Goal: Information Seeking & Learning: Learn about a topic

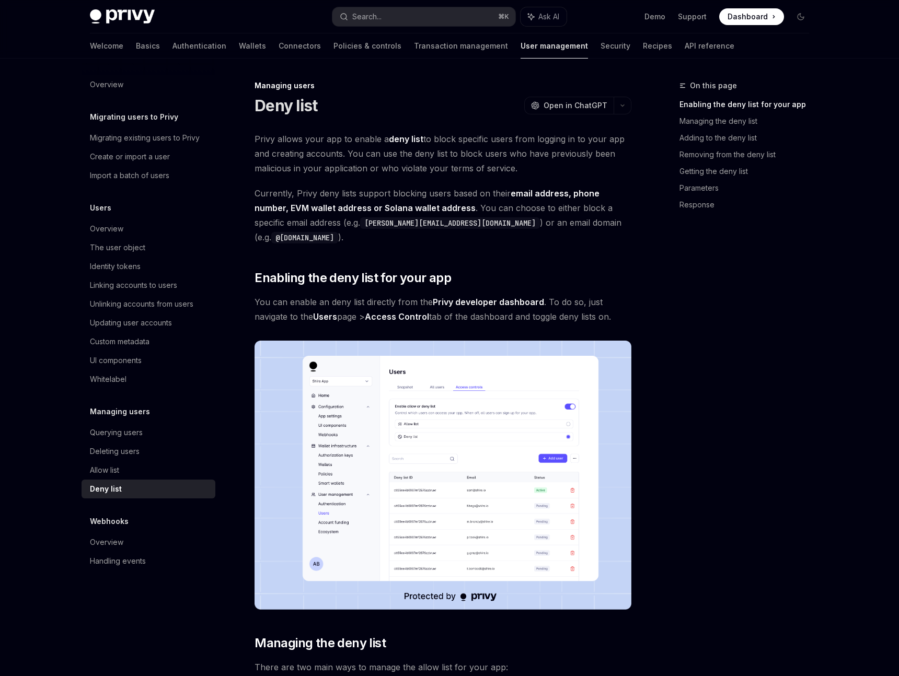
type textarea "*"
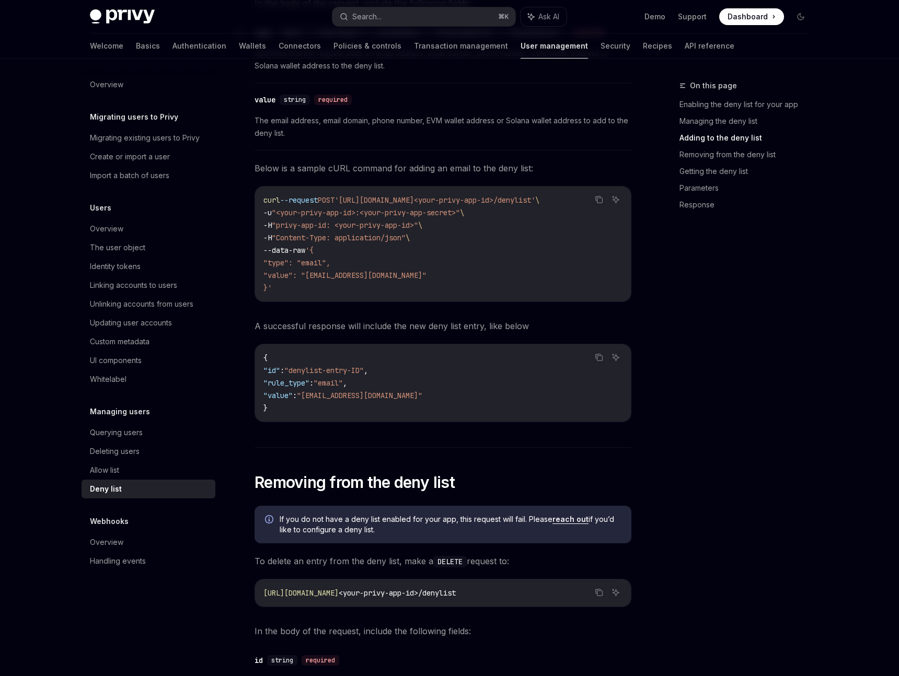
scroll to position [1017, 0]
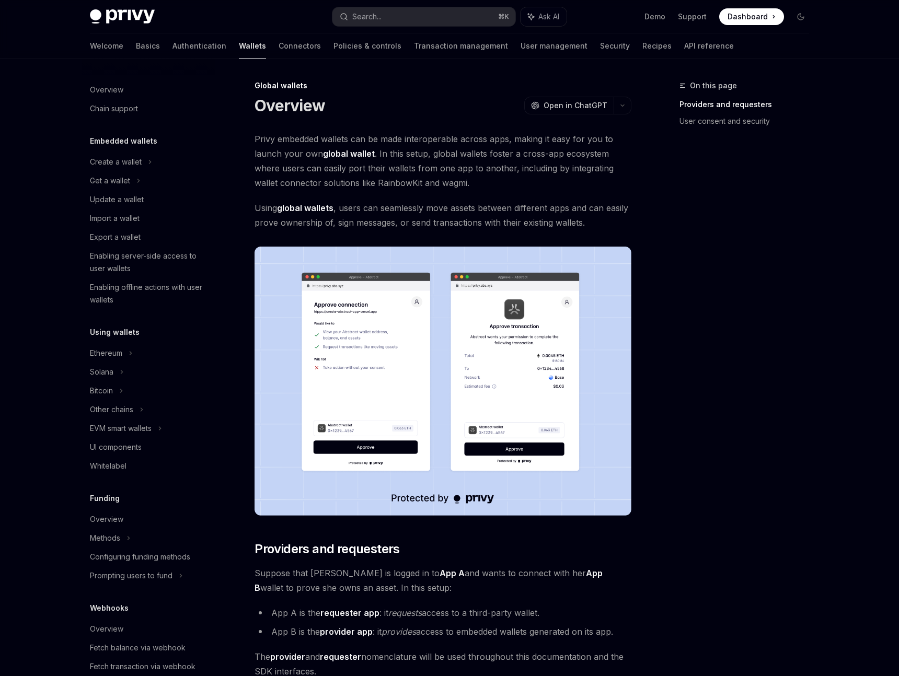
scroll to position [228, 0]
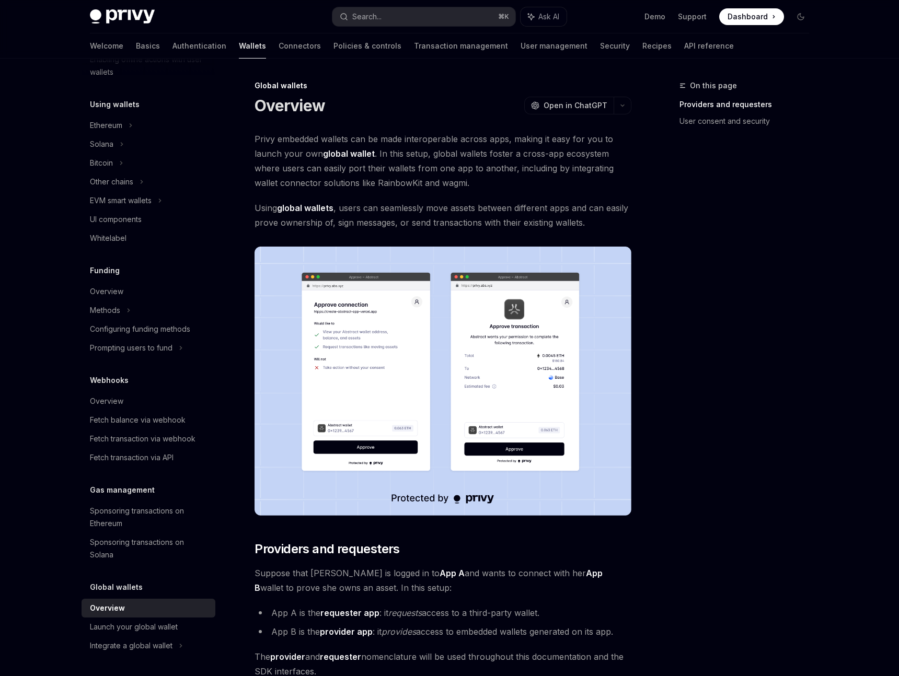
click at [609, 213] on span "Using global wallets , users can seamlessly move assets between different apps …" at bounding box center [442, 215] width 377 height 29
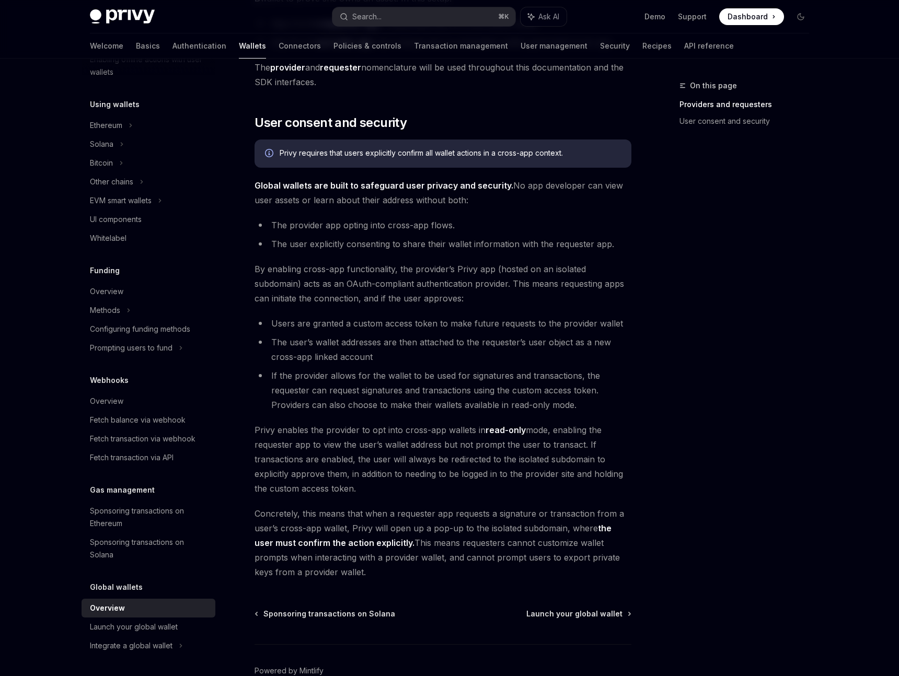
scroll to position [599, 0]
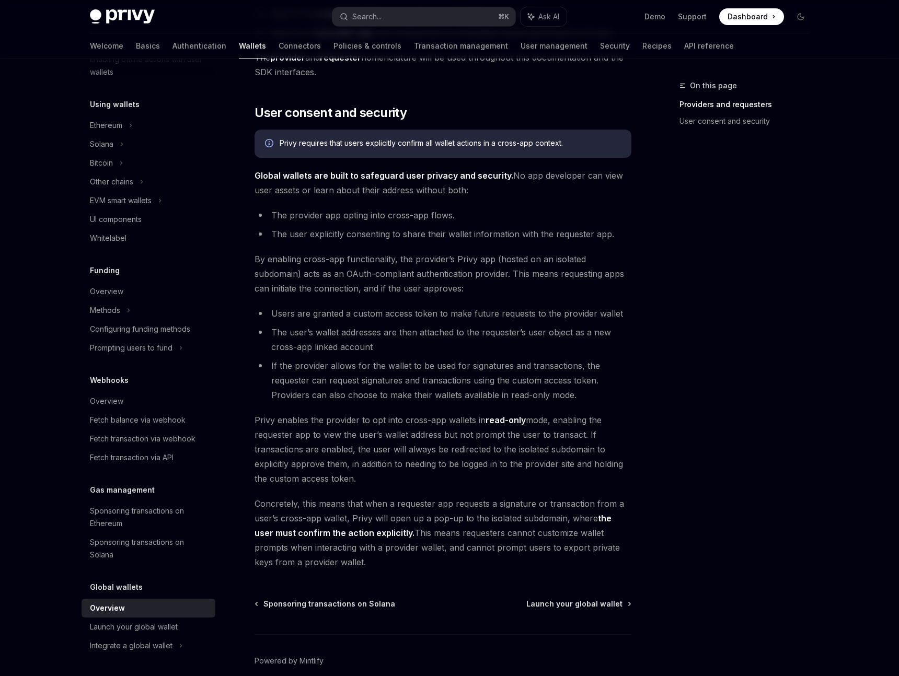
click at [562, 597] on div "Global wallets Overview OpenAI Open in ChatGPT OpenAI Open in ChatGPT Privy emb…" at bounding box center [344, 102] width 577 height 1245
click at [561, 604] on span "Launch your global wallet" at bounding box center [574, 604] width 96 height 10
type textarea "*"
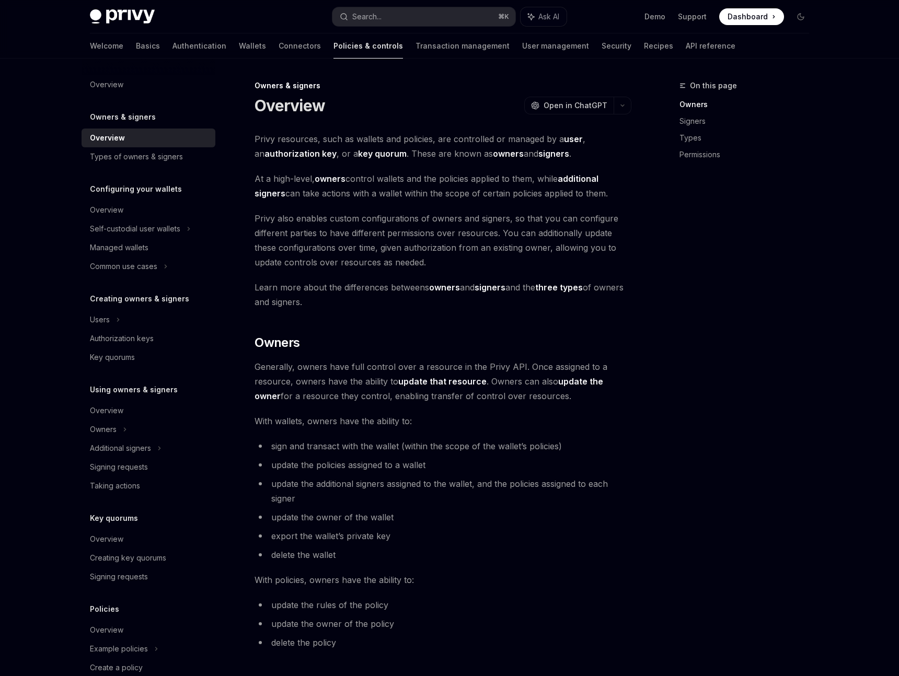
click at [468, 165] on div "Privy resources, such as wallets and policies, are controlled or managed by a u…" at bounding box center [442, 649] width 377 height 1035
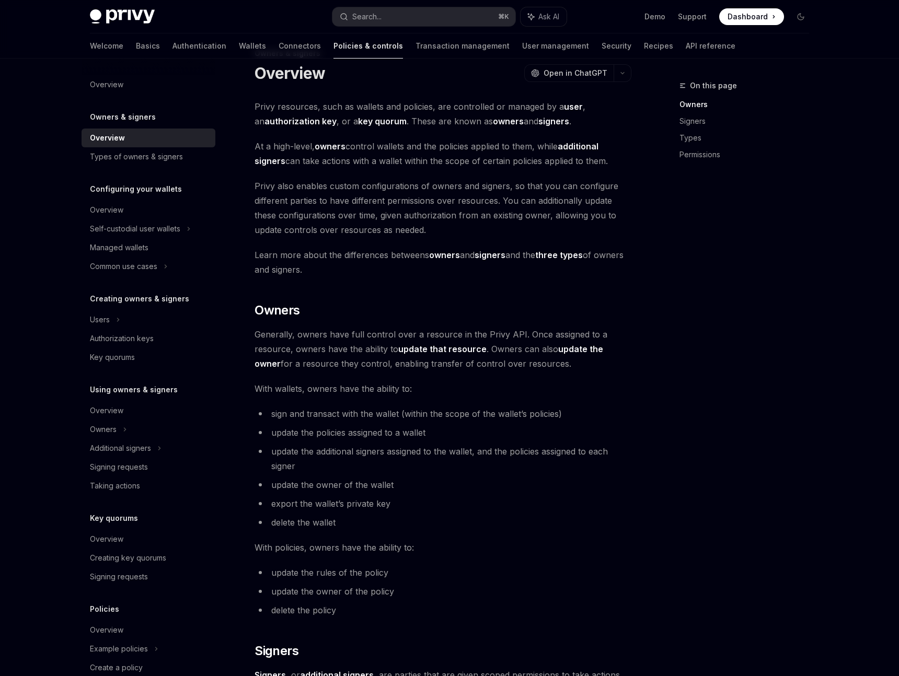
scroll to position [191, 0]
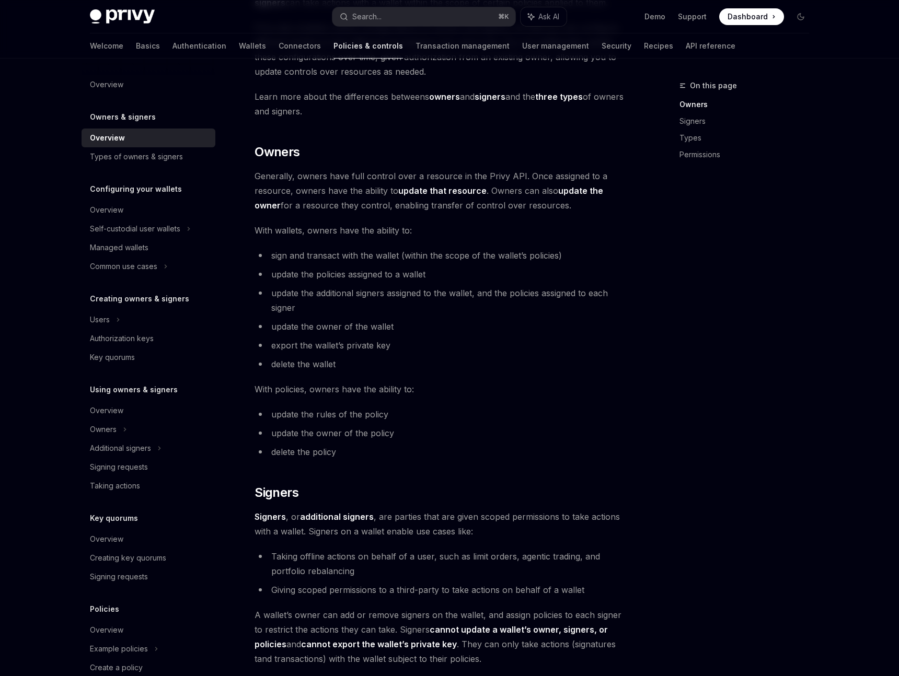
click at [587, 192] on strong "update the owner" at bounding box center [428, 198] width 349 height 25
drag, startPoint x: 571, startPoint y: 192, endPoint x: 595, endPoint y: 202, distance: 26.2
click at [595, 202] on span "Generally, owners have full control over a resource in the Privy API. Once assi…" at bounding box center [442, 191] width 377 height 44
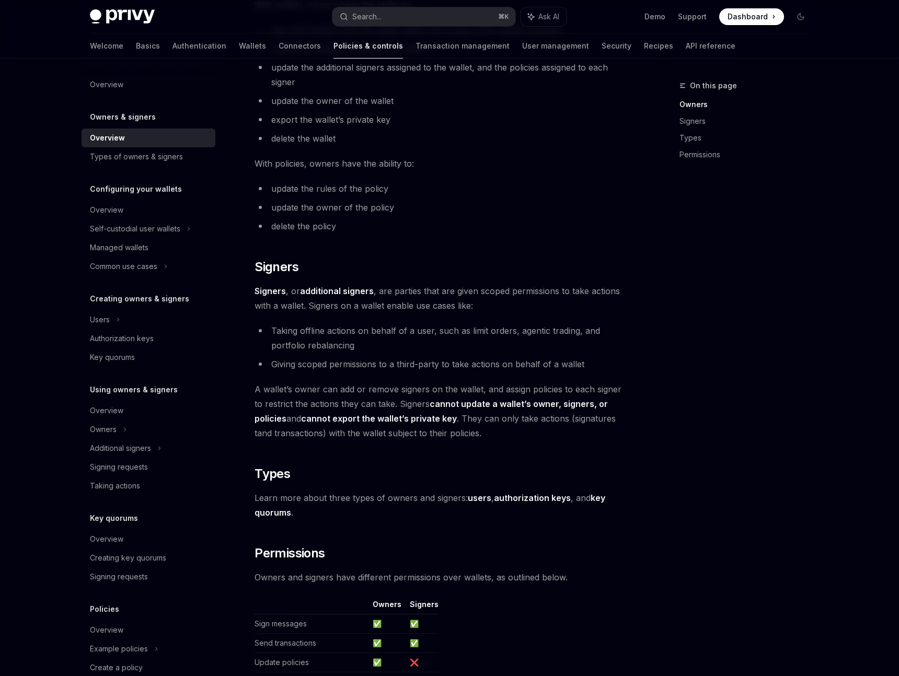
scroll to position [415, 0]
click at [245, 268] on div "Navigate to header" at bounding box center [240, 268] width 13 height 13
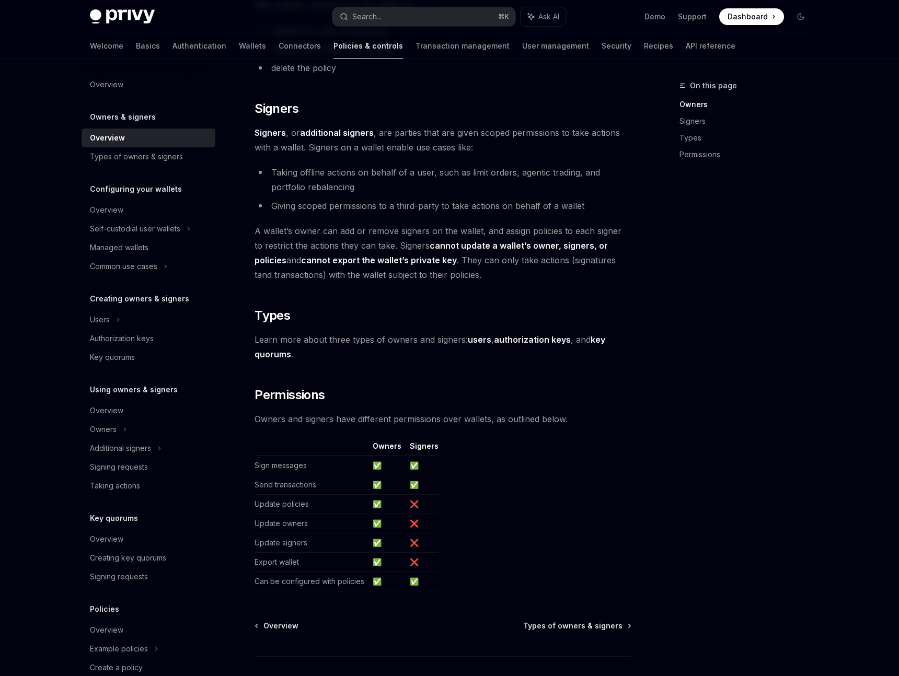
scroll to position [596, 0]
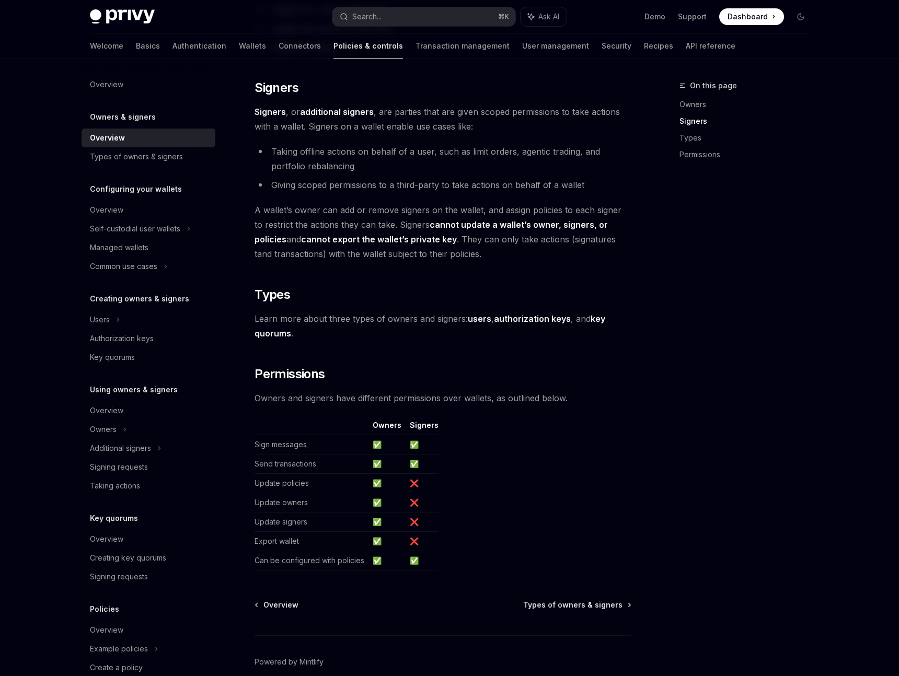
click at [577, 403] on span "Owners and signers have different permissions over wallets, as outlined below." at bounding box center [442, 398] width 377 height 15
click at [604, 319] on strong "key quorums" at bounding box center [429, 326] width 351 height 25
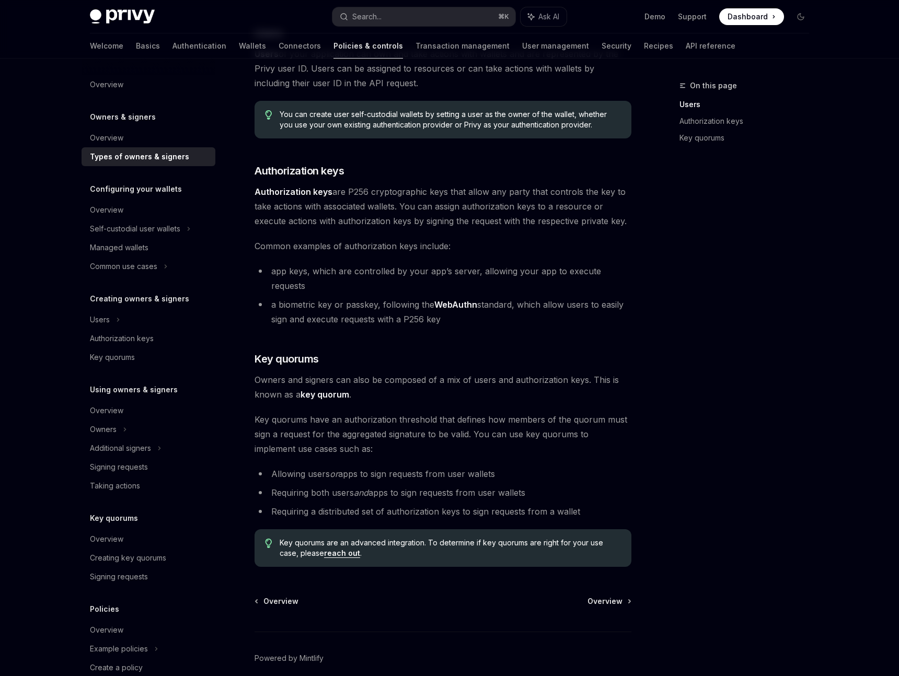
scroll to position [177, 0]
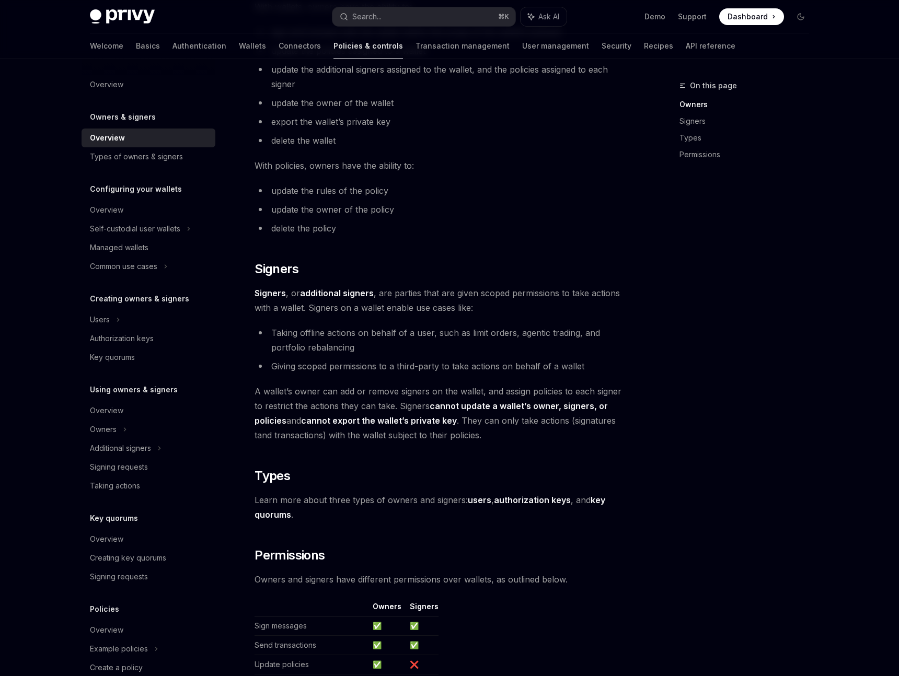
scroll to position [415, 0]
click at [108, 321] on div "Users" at bounding box center [100, 320] width 20 height 13
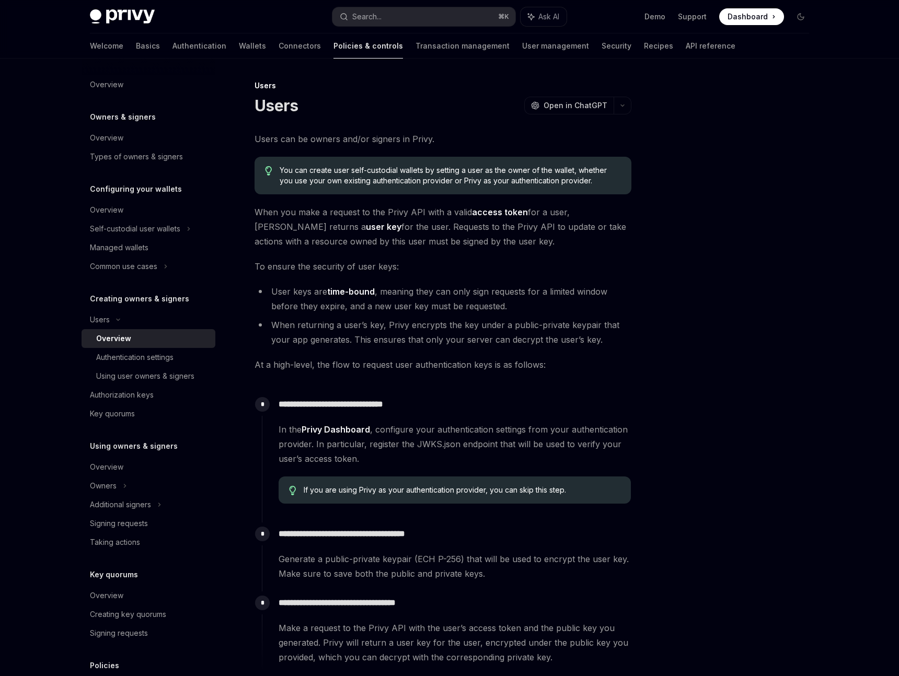
scroll to position [154, 0]
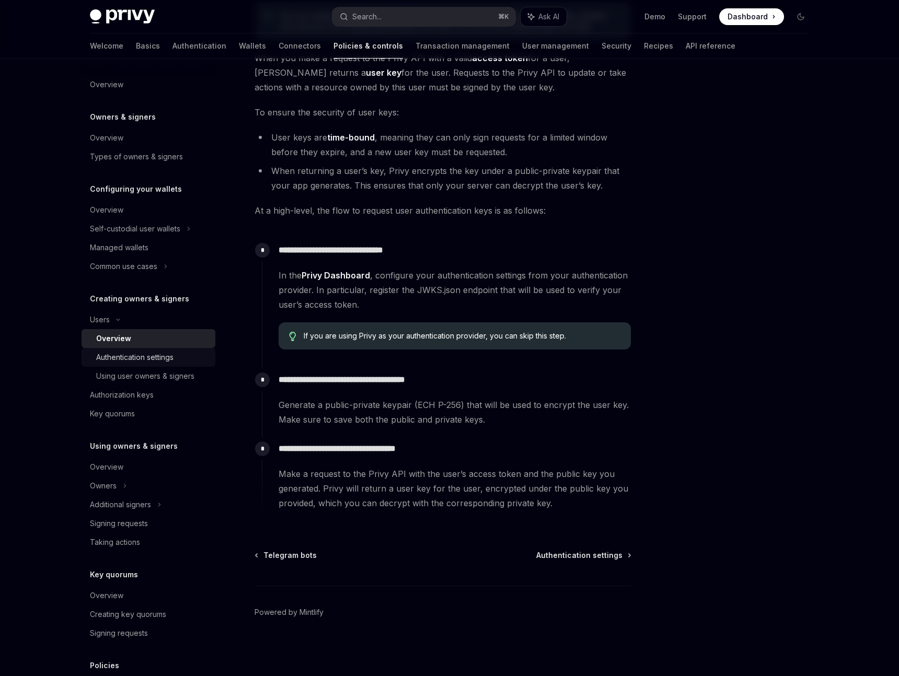
click at [160, 361] on div "Authentication settings" at bounding box center [134, 357] width 77 height 13
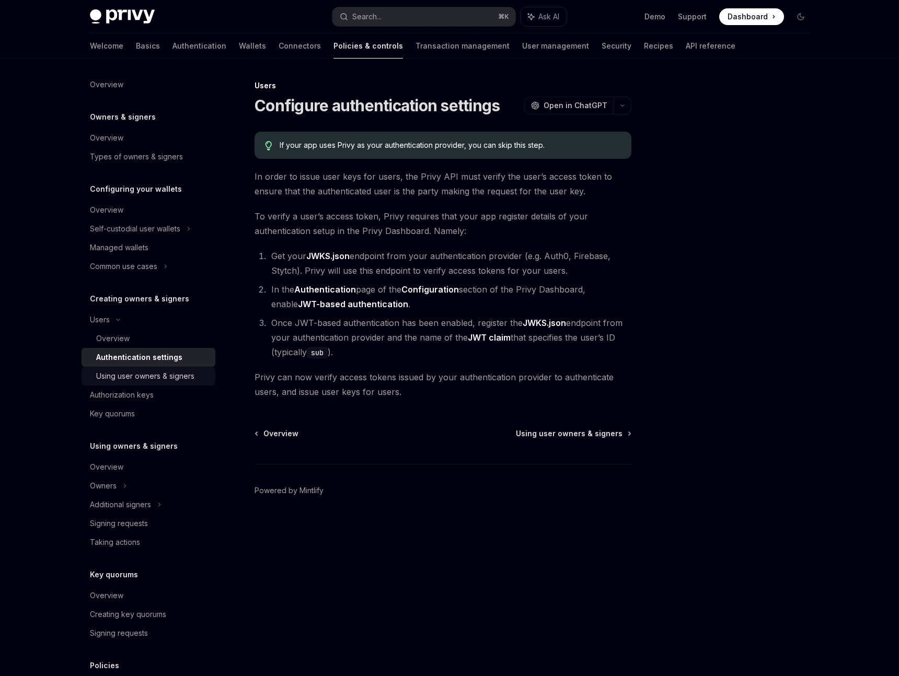
click at [155, 376] on div "Using user owners & signers" at bounding box center [145, 376] width 98 height 13
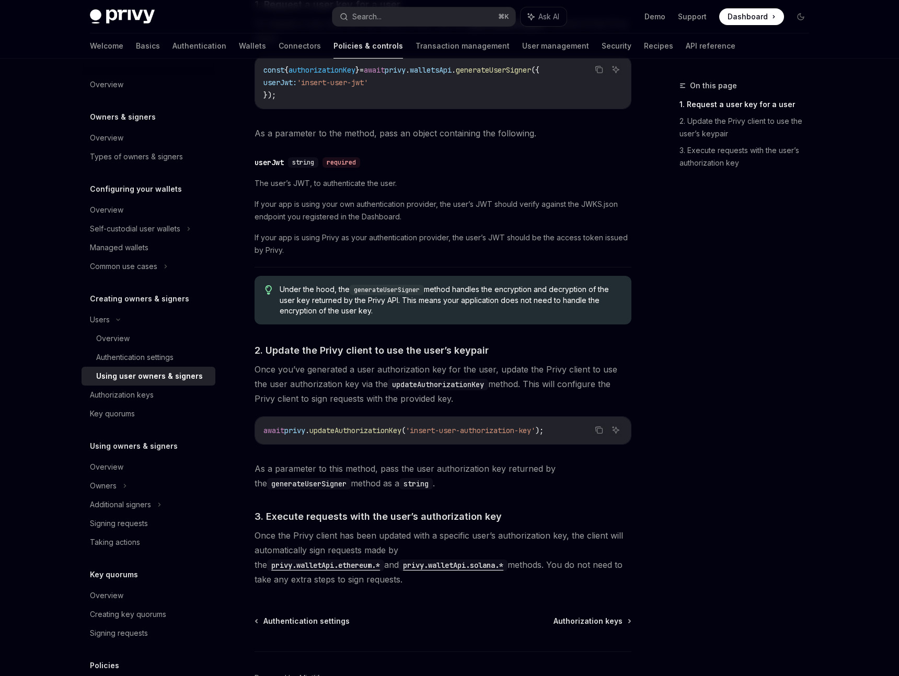
scroll to position [562, 0]
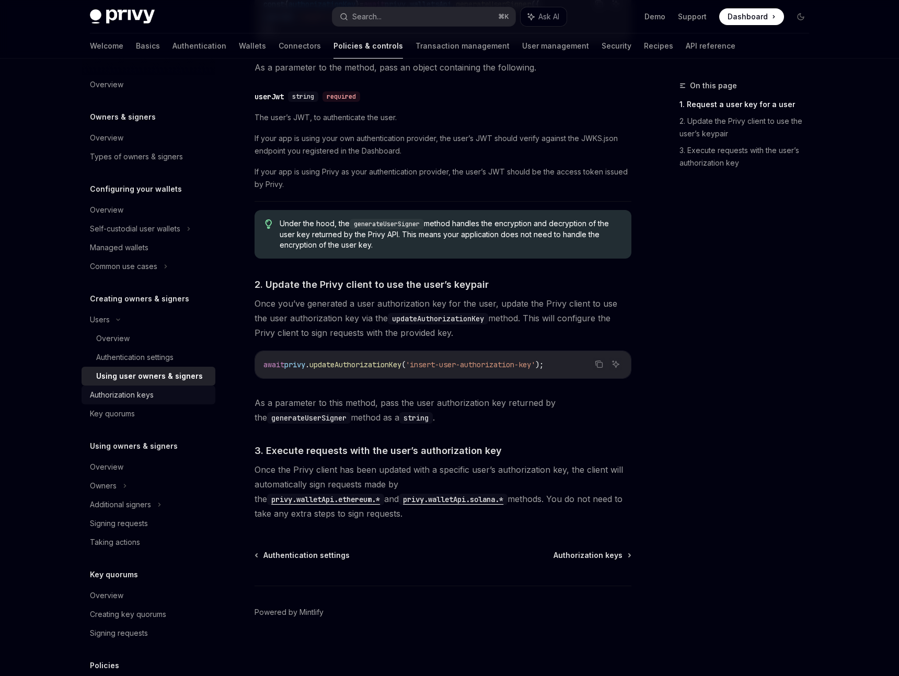
click at [135, 400] on div "Authorization keys" at bounding box center [122, 395] width 64 height 13
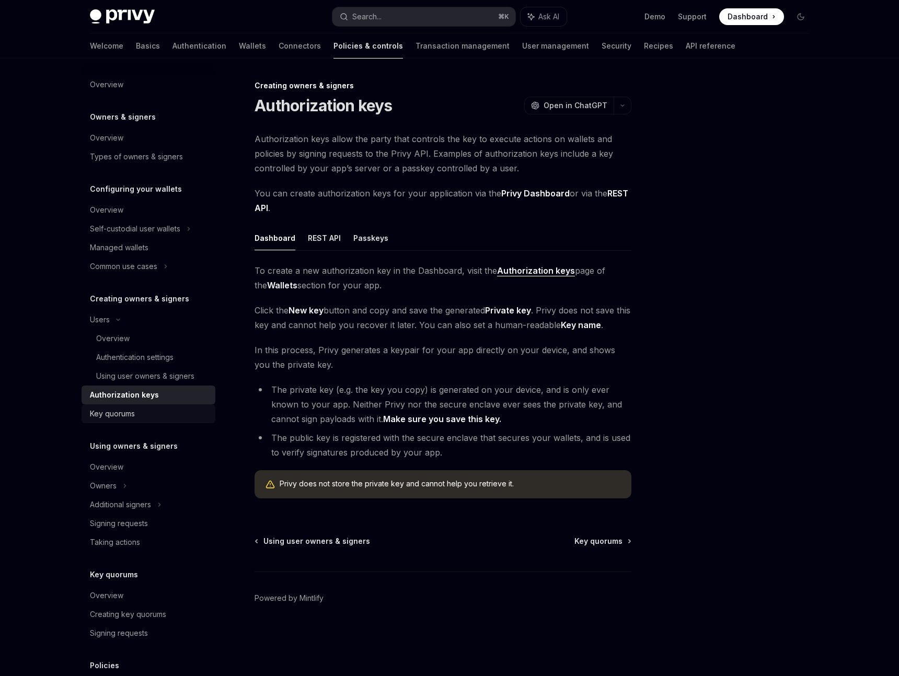
click at [128, 419] on div "Key quorums" at bounding box center [112, 414] width 45 height 13
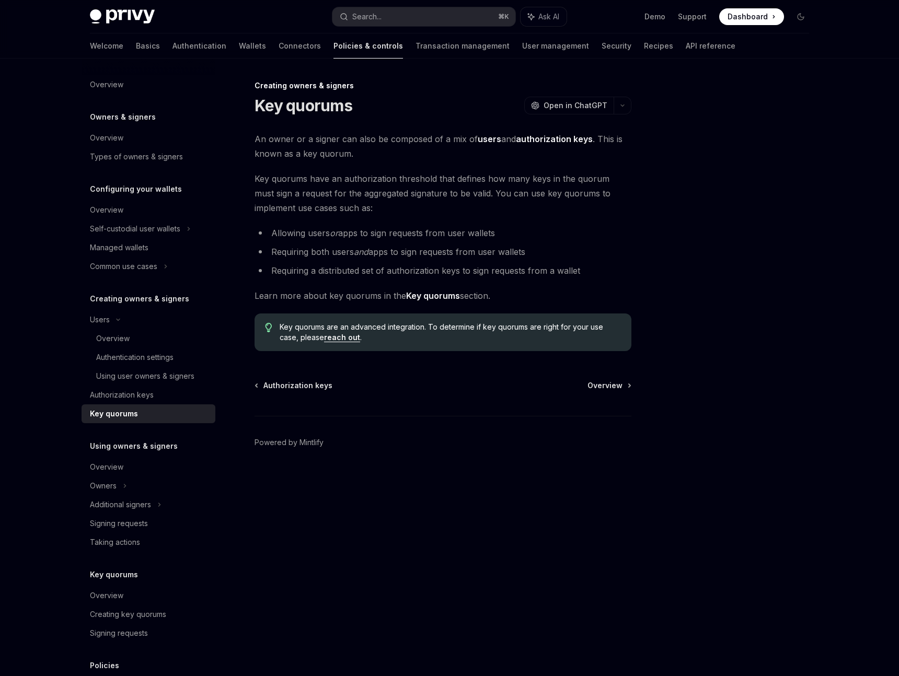
click at [131, 404] on link "Key quorums" at bounding box center [149, 413] width 134 height 19
click at [130, 397] on div "Authorization keys" at bounding box center [122, 395] width 64 height 13
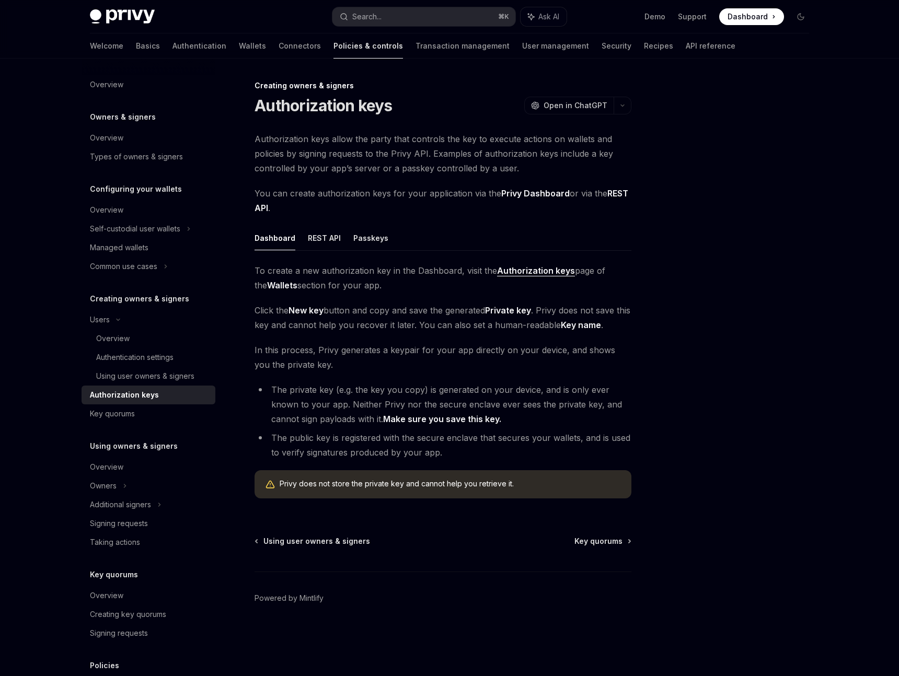
click at [126, 123] on h5 "Using owners & signers" at bounding box center [123, 117] width 66 height 13
click at [114, 468] on div "Overview" at bounding box center [106, 467] width 33 height 13
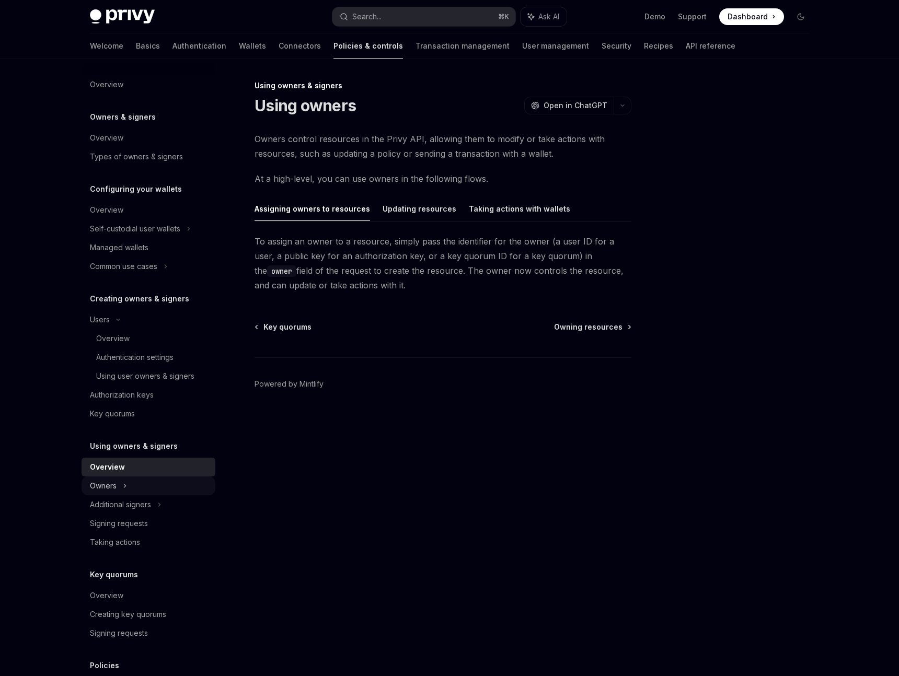
click at [114, 235] on div "Owners" at bounding box center [135, 229] width 90 height 13
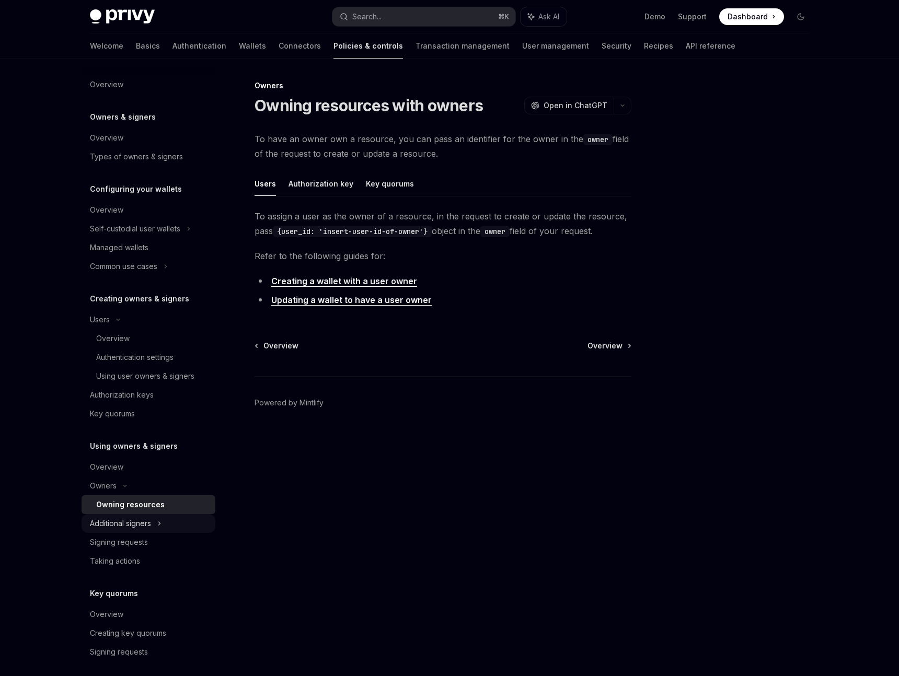
click at [141, 518] on div "Additional signers" at bounding box center [120, 523] width 61 height 13
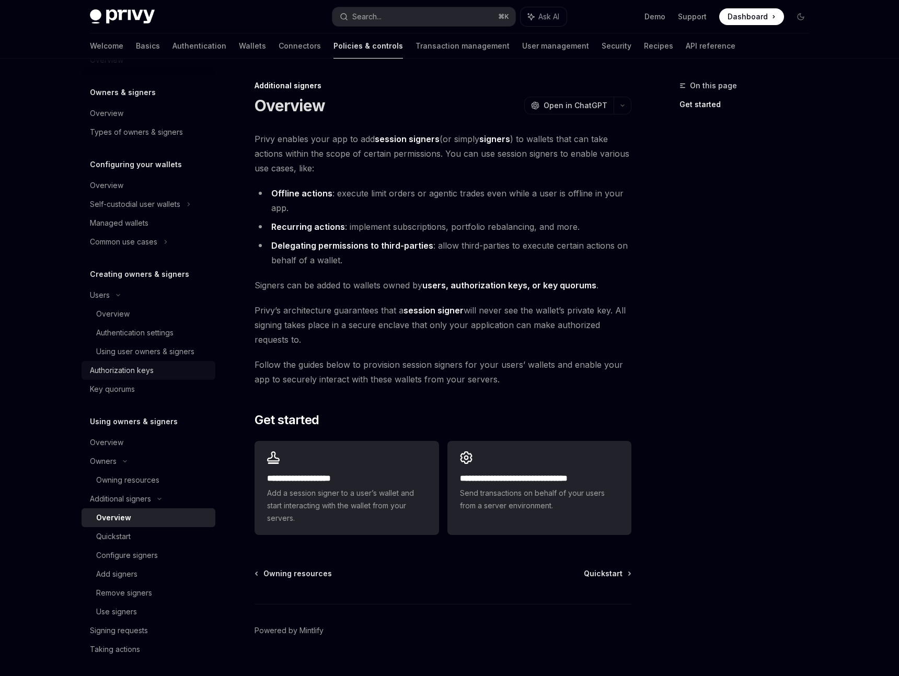
scroll to position [6, 0]
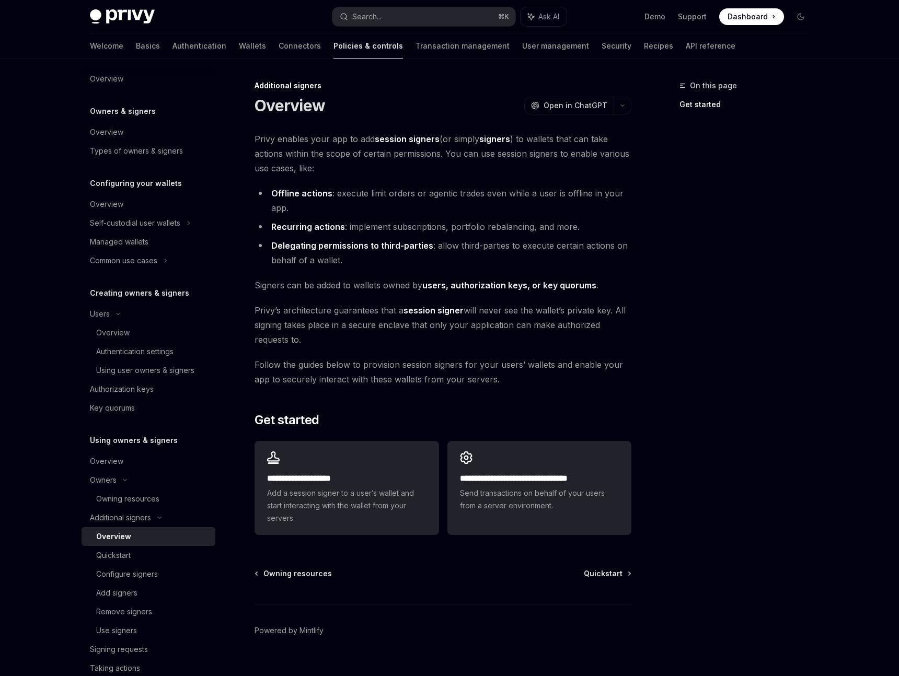
drag, startPoint x: 397, startPoint y: 291, endPoint x: 540, endPoint y: 309, distance: 143.9
click at [540, 309] on div "**********" at bounding box center [442, 336] width 377 height 408
drag, startPoint x: 307, startPoint y: 308, endPoint x: 422, endPoint y: 312, distance: 114.5
click at [422, 312] on span "Privy’s architecture guarantees that a session signer will never see the wallet…" at bounding box center [442, 325] width 377 height 44
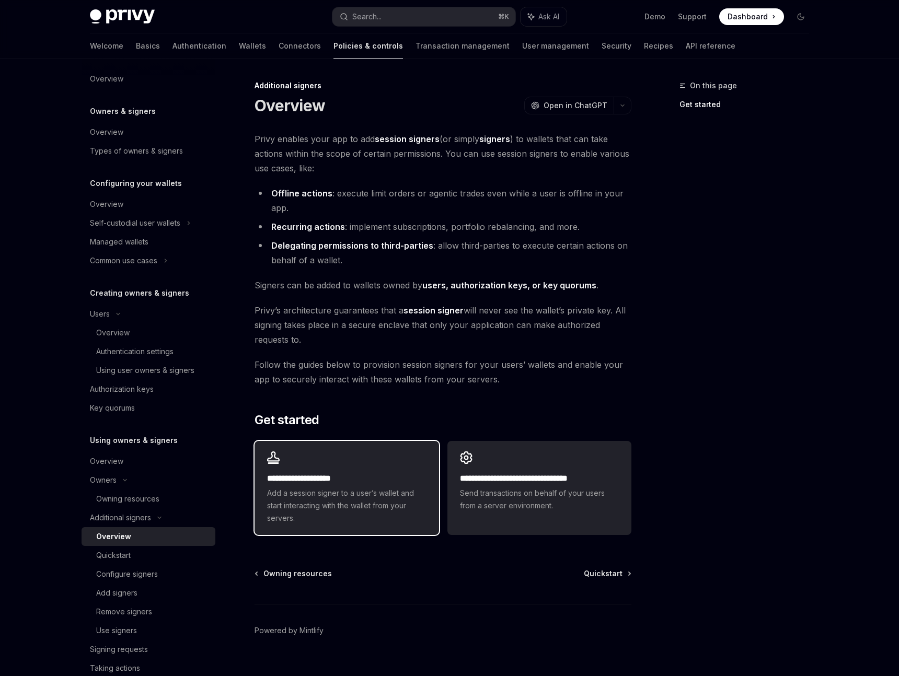
click at [396, 496] on span "Add a session signer to a user’s wallet and start interacting with the wallet f…" at bounding box center [346, 506] width 159 height 38
type textarea "*"
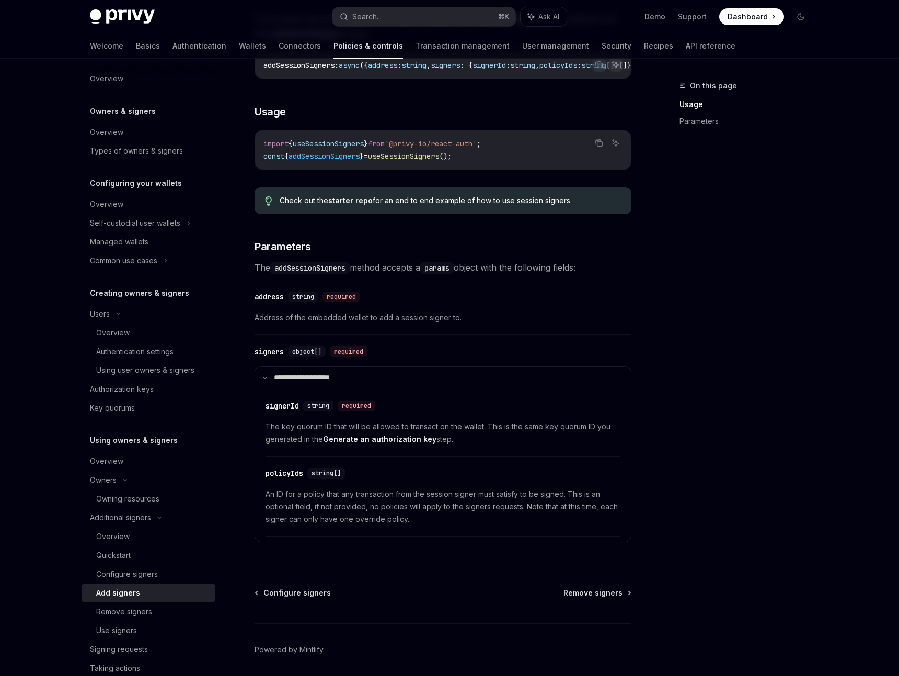
scroll to position [261, 0]
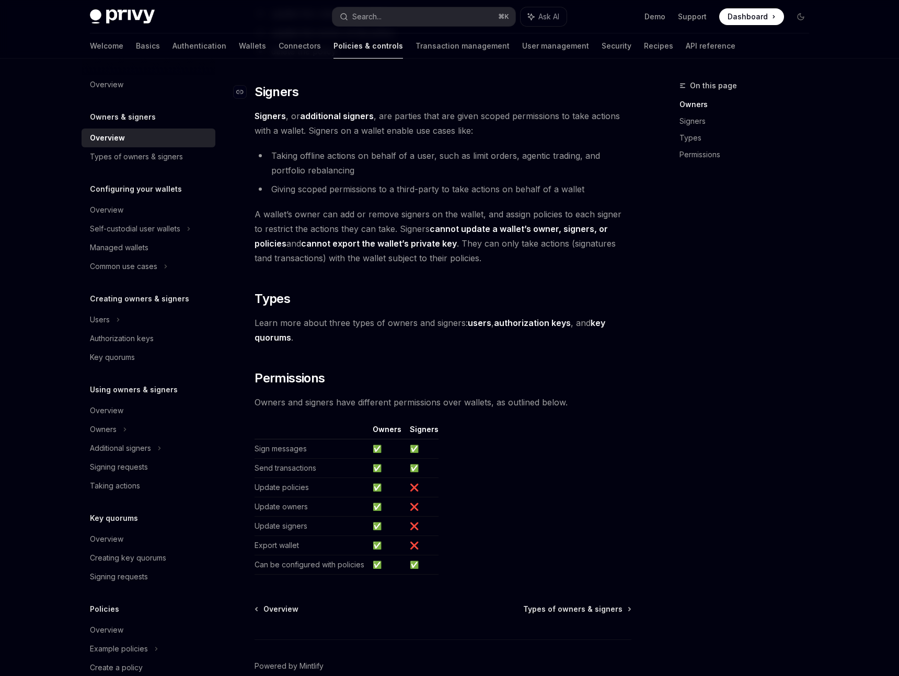
scroll to position [596, 0]
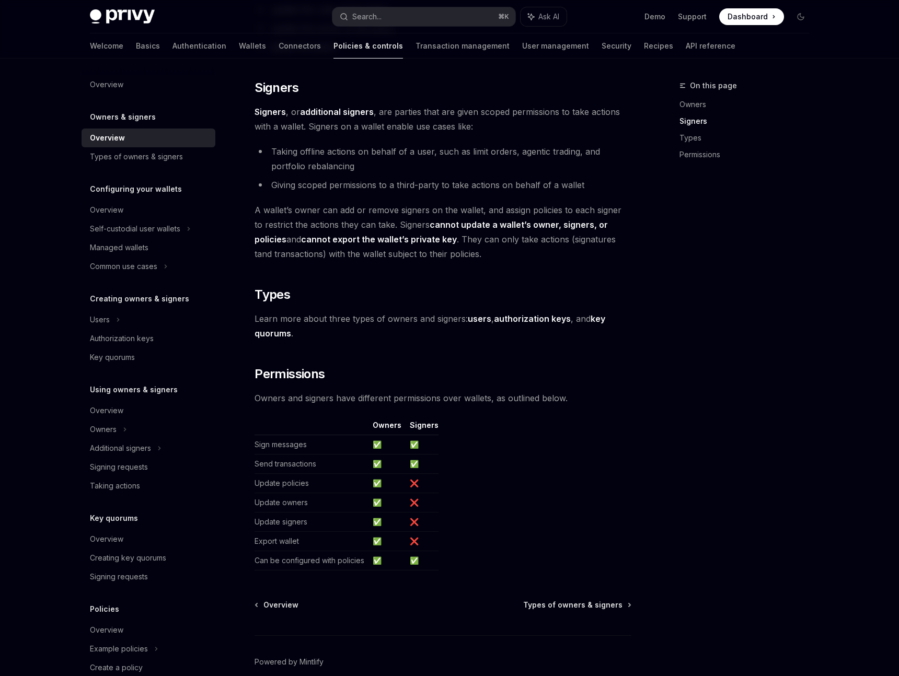
click at [709, 303] on div "On this page Owners Signers Types Permissions" at bounding box center [737, 377] width 159 height 597
